Goal: Navigation & Orientation: Go to known website

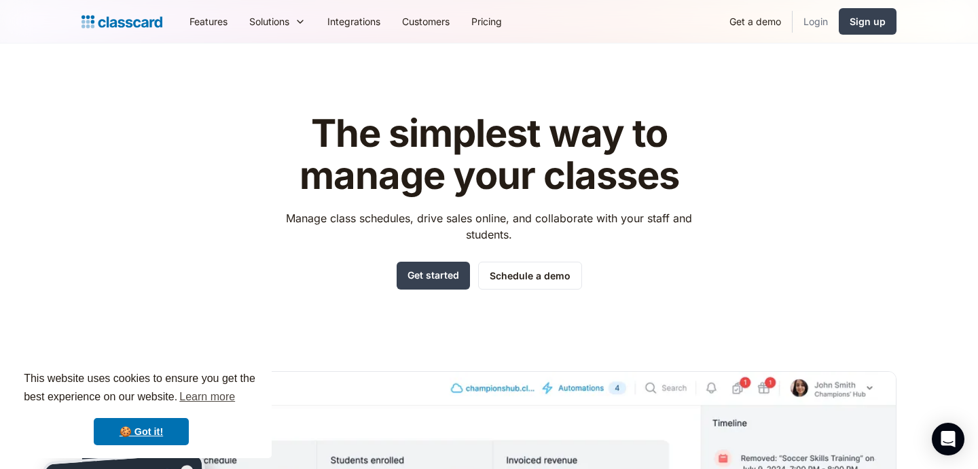
click at [812, 17] on link "Login" at bounding box center [816, 21] width 46 height 31
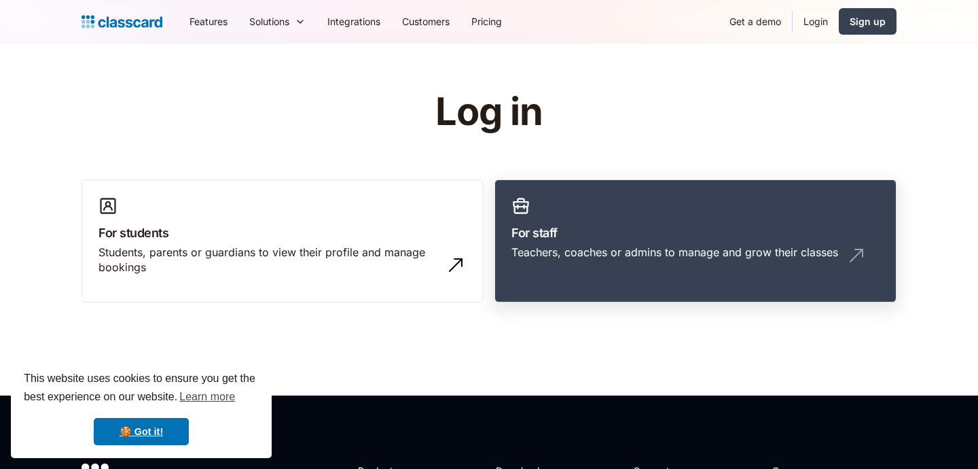
click at [609, 226] on h3 "For staff" at bounding box center [695, 232] width 368 height 18
